Goal: Task Accomplishment & Management: Use online tool/utility

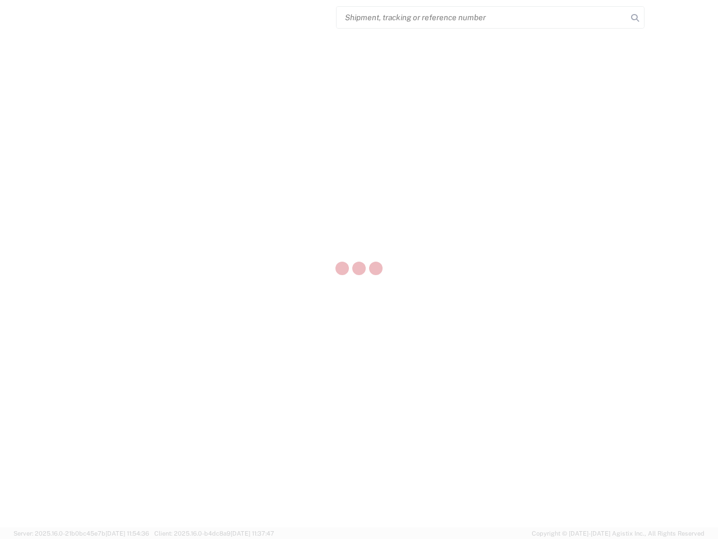
select select "US"
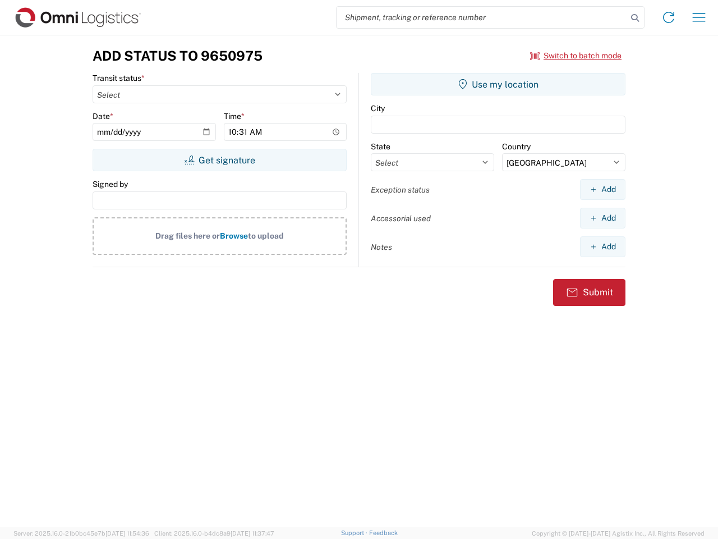
click at [482, 17] on input "search" at bounding box center [482, 17] width 291 height 21
click at [635, 18] on icon at bounding box center [635, 18] width 16 height 16
click at [669, 17] on icon at bounding box center [669, 17] width 18 height 18
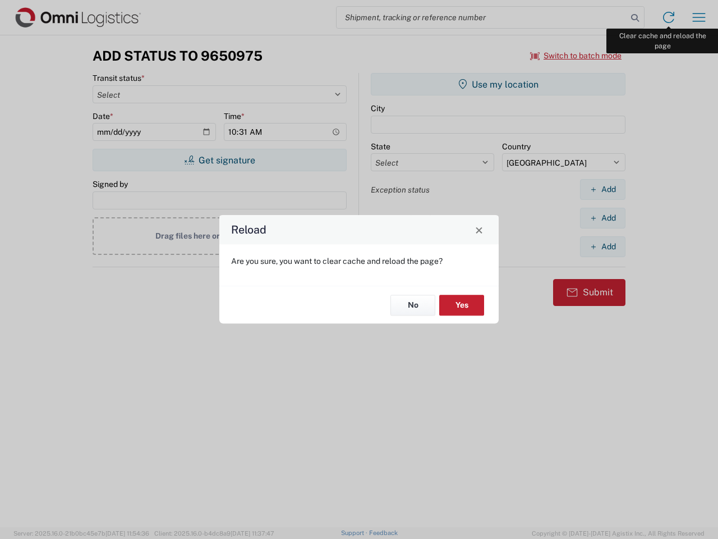
click at [699, 17] on div "Reload Are you sure, you want to clear cache and reload the page? No Yes" at bounding box center [359, 269] width 718 height 539
click at [576, 56] on div "Reload Are you sure, you want to clear cache and reload the page? No Yes" at bounding box center [359, 269] width 718 height 539
click at [219, 160] on div "Reload Are you sure, you want to clear cache and reload the page? No Yes" at bounding box center [359, 269] width 718 height 539
click at [498, 84] on div "Reload Are you sure, you want to clear cache and reload the page? No Yes" at bounding box center [359, 269] width 718 height 539
click at [603, 189] on div "Reload Are you sure, you want to clear cache and reload the page? No Yes" at bounding box center [359, 269] width 718 height 539
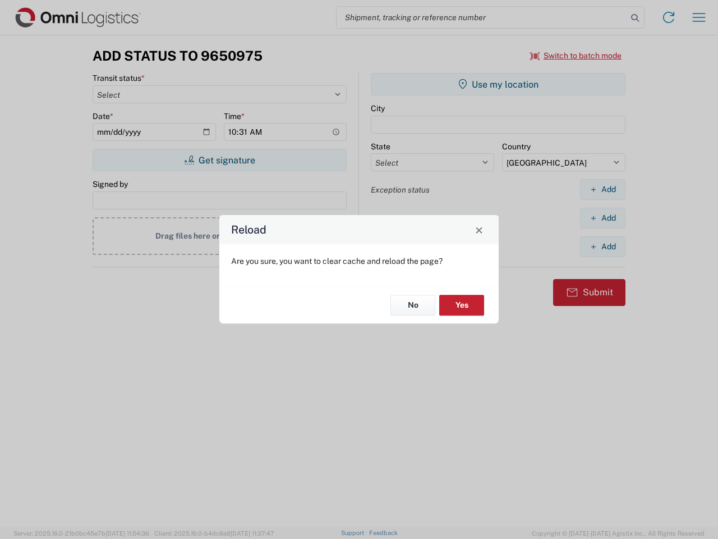
click at [603, 218] on div "Reload Are you sure, you want to clear cache and reload the page? No Yes" at bounding box center [359, 269] width 718 height 539
click at [603, 246] on div "Reload Are you sure, you want to clear cache and reload the page? No Yes" at bounding box center [359, 269] width 718 height 539
